Goal: Information Seeking & Learning: Learn about a topic

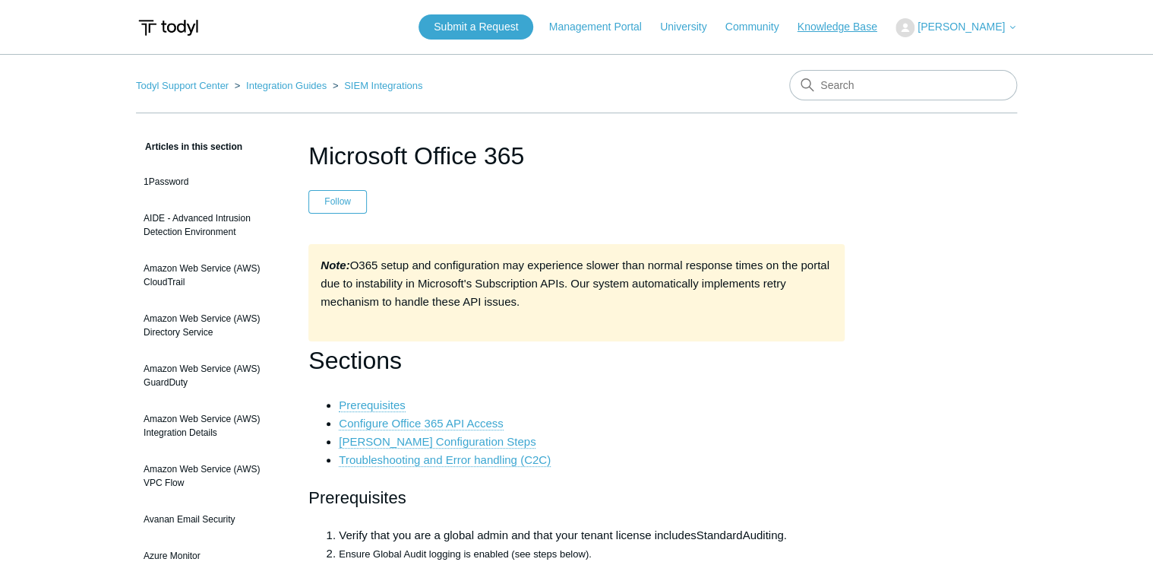
click at [568, 24] on link "Knowledge Base" at bounding box center [845, 27] width 95 height 16
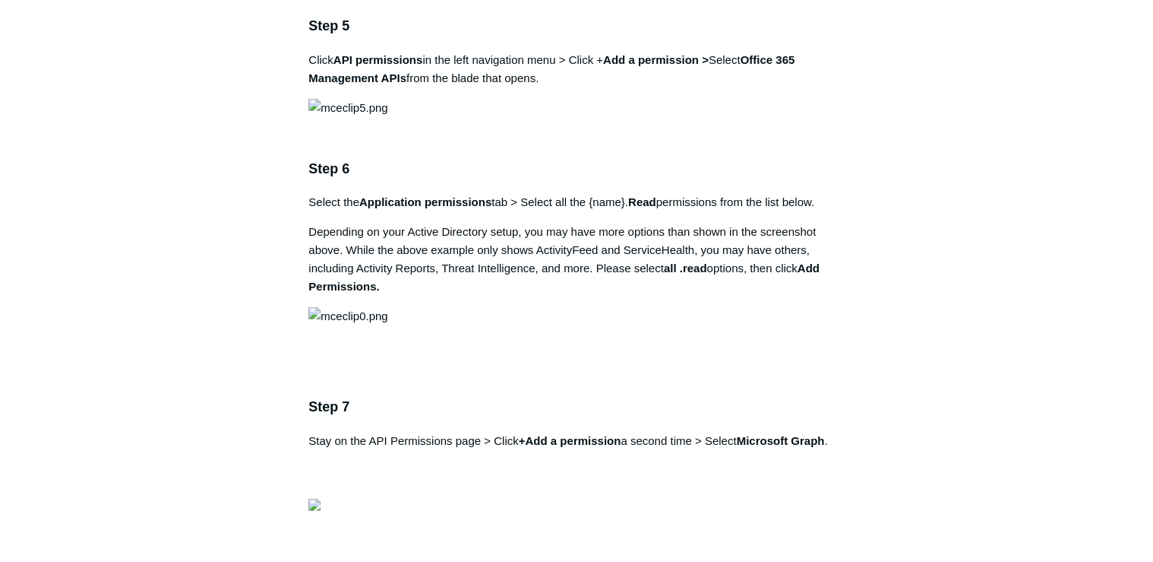
scroll to position [1641, 0]
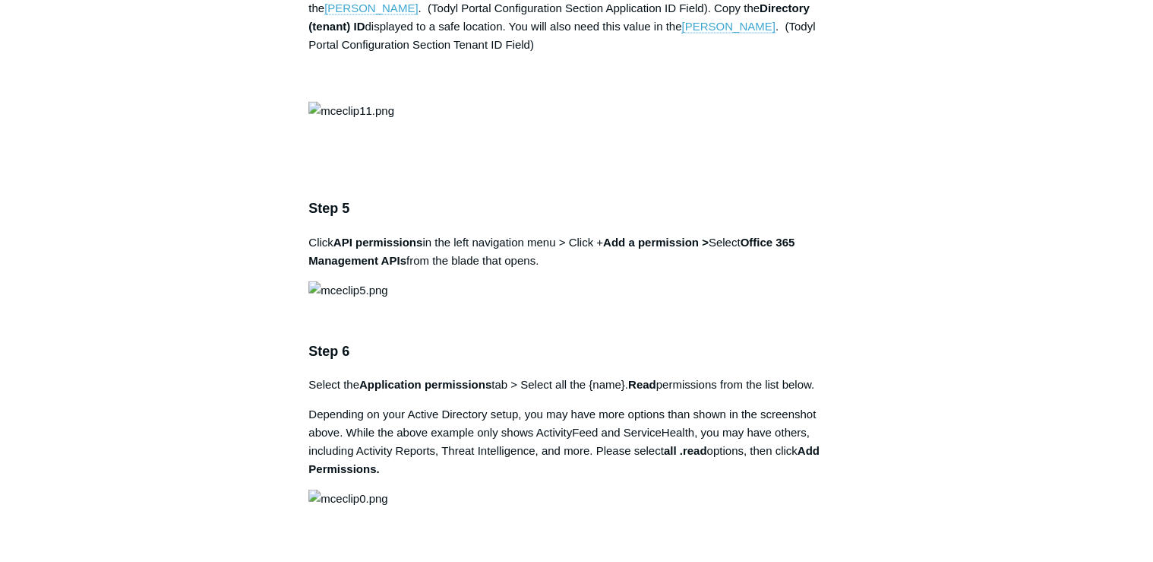
drag, startPoint x: 624, startPoint y: 319, endPoint x: 726, endPoint y: 324, distance: 102.7
copy strong "SGN Log Ingestion"
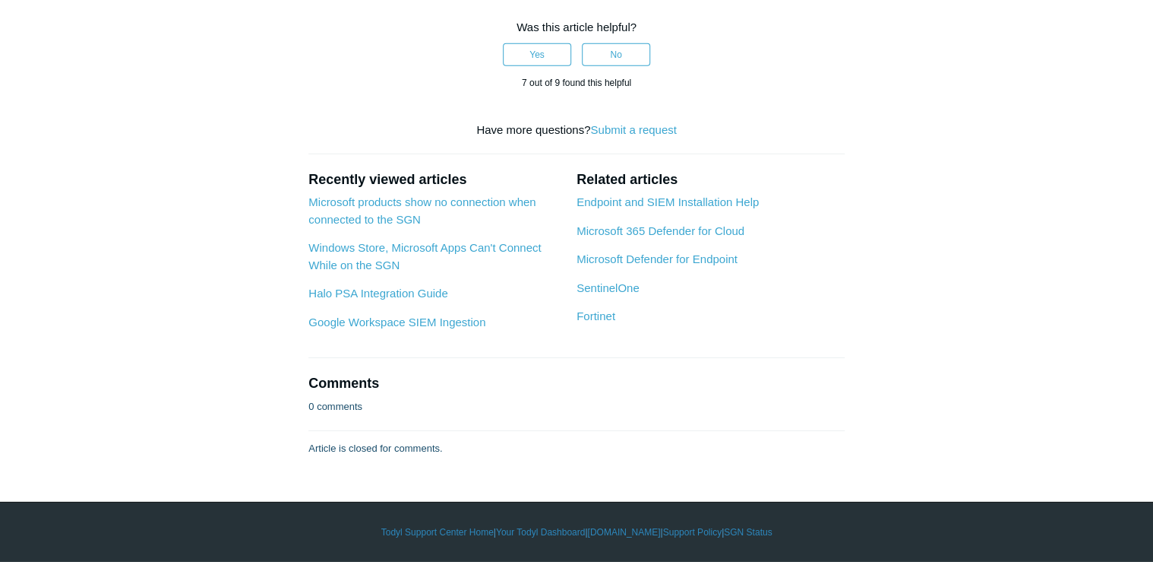
scroll to position [6200, 0]
drag, startPoint x: 549, startPoint y: 173, endPoint x: 654, endPoint y: 170, distance: 105.7
copy strong "SGN Log Ingestion"
